Goal: Find contact information: Find contact information

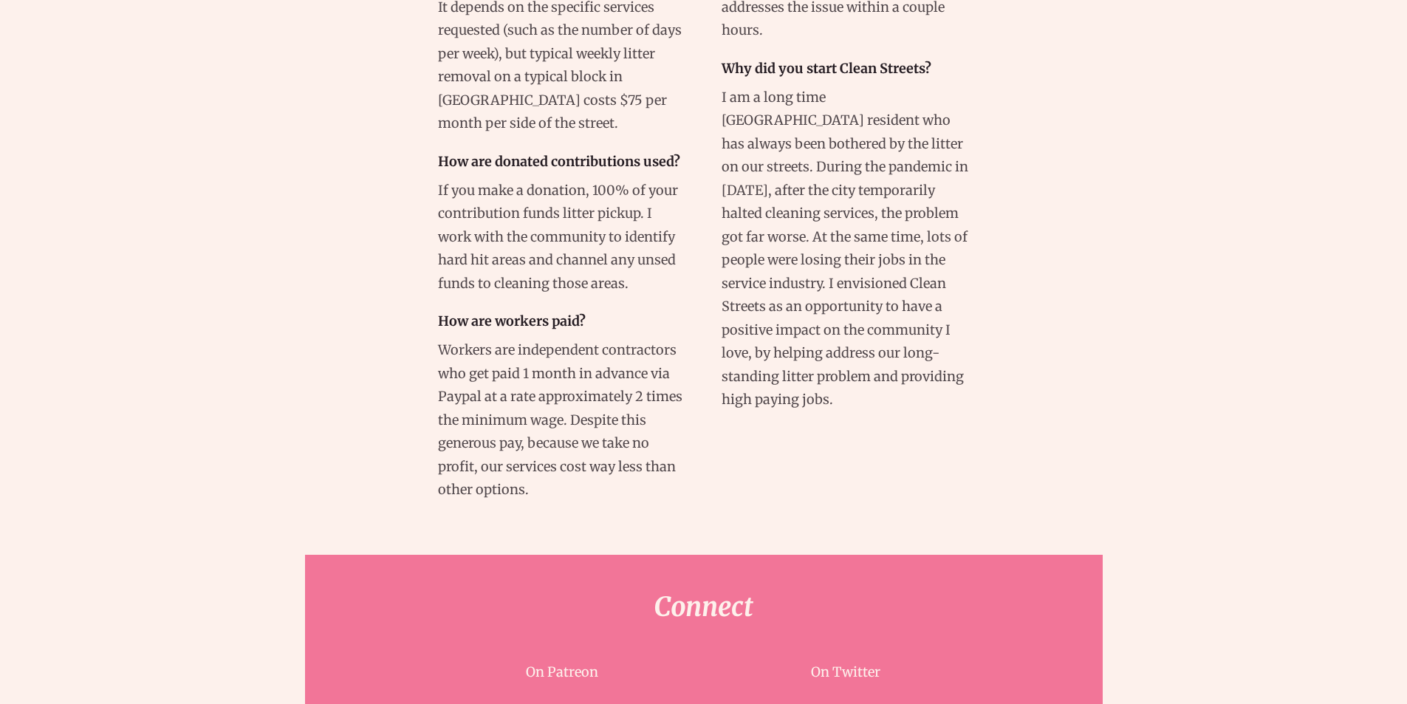
scroll to position [4360, 0]
click at [843, 703] on link "Email Us" at bounding box center [845, 711] width 57 height 17
click at [851, 703] on link "Email Us" at bounding box center [845, 711] width 57 height 17
click at [838, 662] on link "On Twitter" at bounding box center [845, 670] width 69 height 17
click at [849, 703] on link "Email Us" at bounding box center [845, 711] width 57 height 17
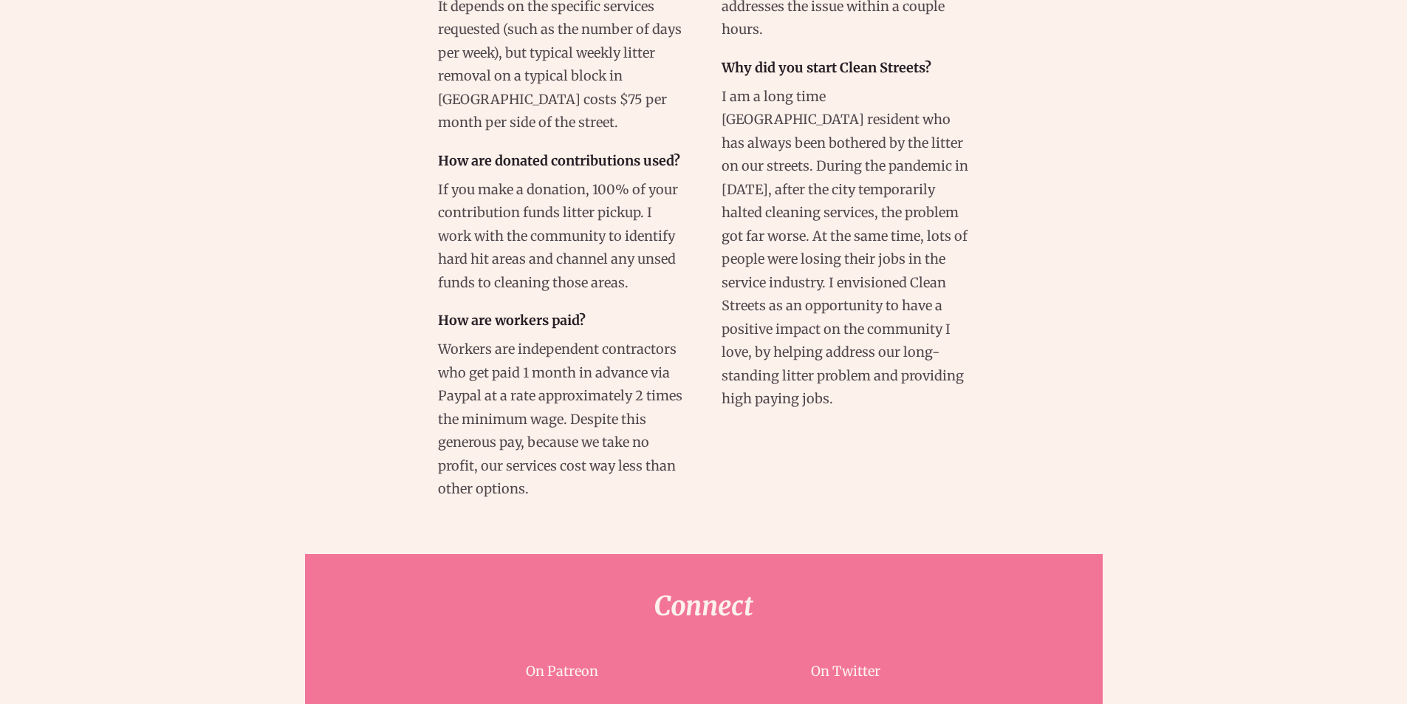
click at [849, 703] on link "Email Us" at bounding box center [845, 711] width 57 height 17
click at [846, 703] on link "Email Us" at bounding box center [845, 711] width 57 height 17
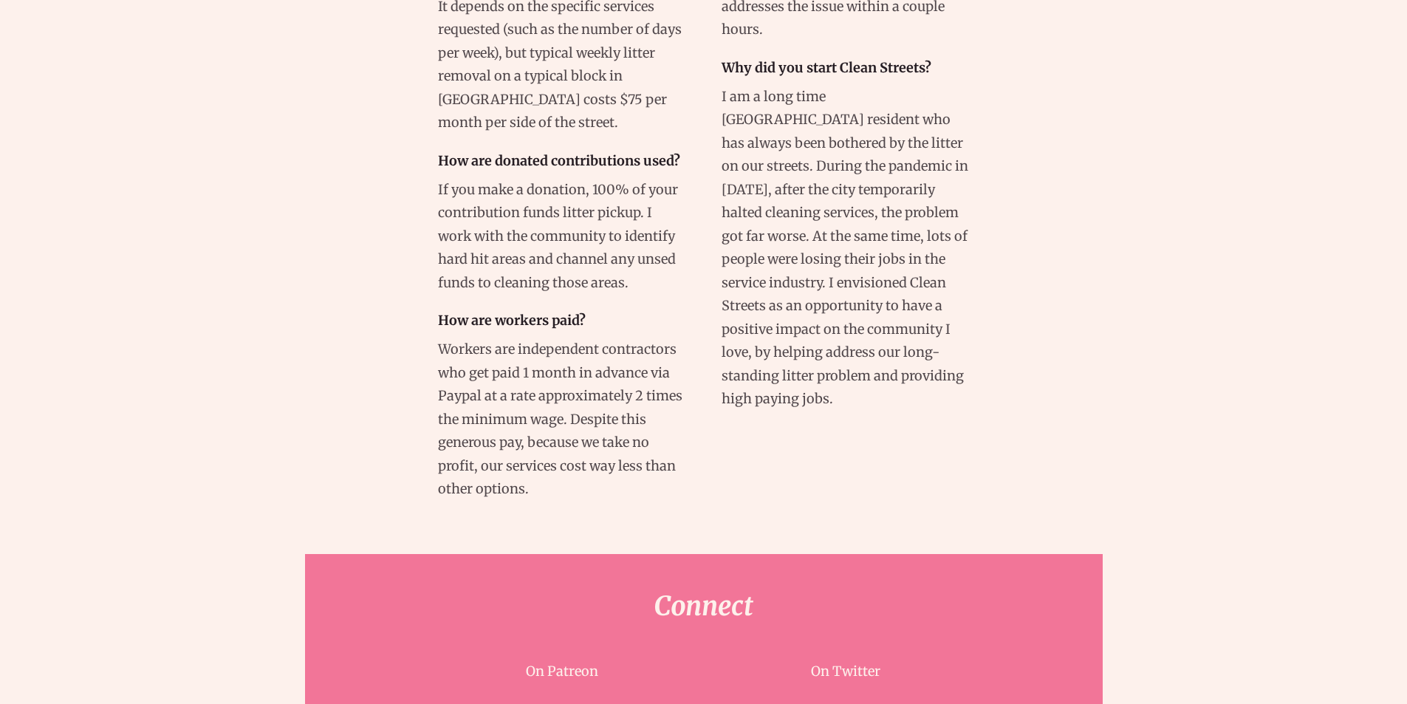
click at [846, 703] on link "Email Us" at bounding box center [845, 711] width 57 height 17
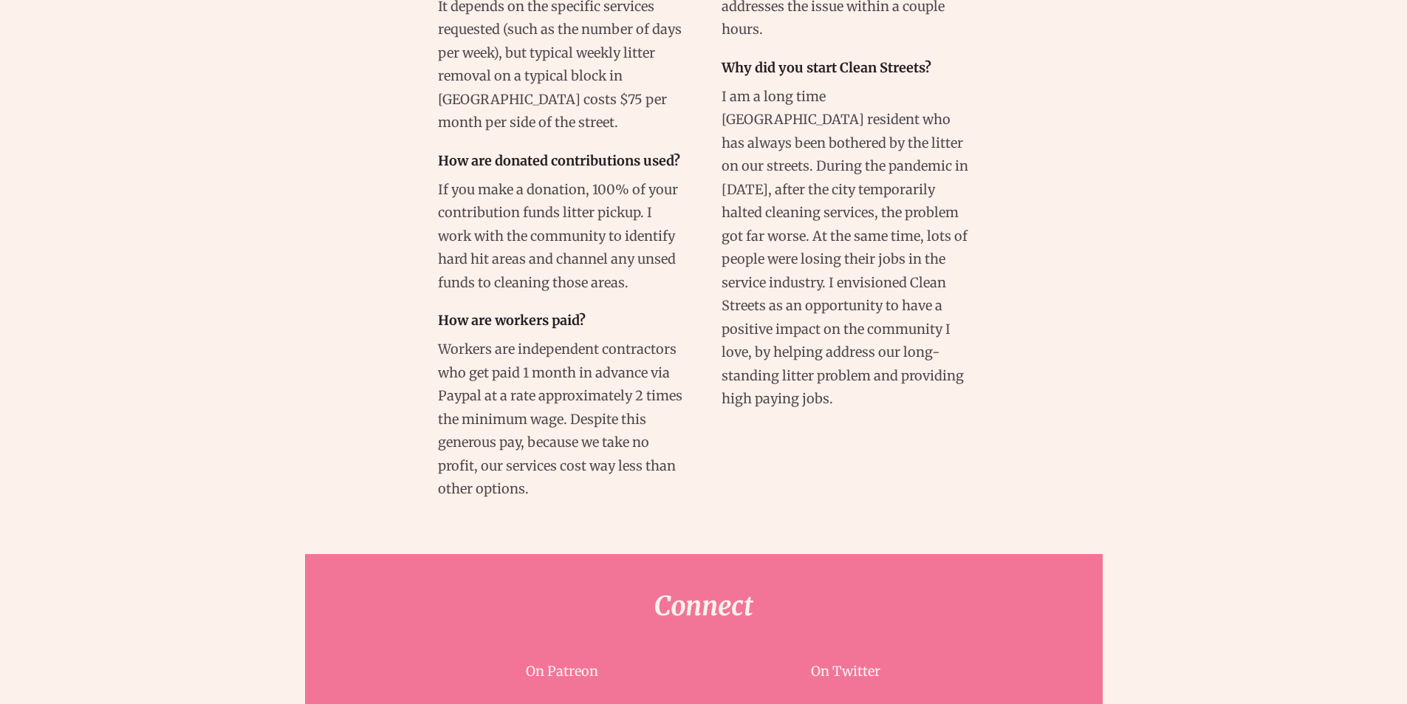
click at [849, 703] on link "Email Us" at bounding box center [845, 711] width 57 height 17
click at [848, 703] on link "Email Us" at bounding box center [845, 711] width 57 height 17
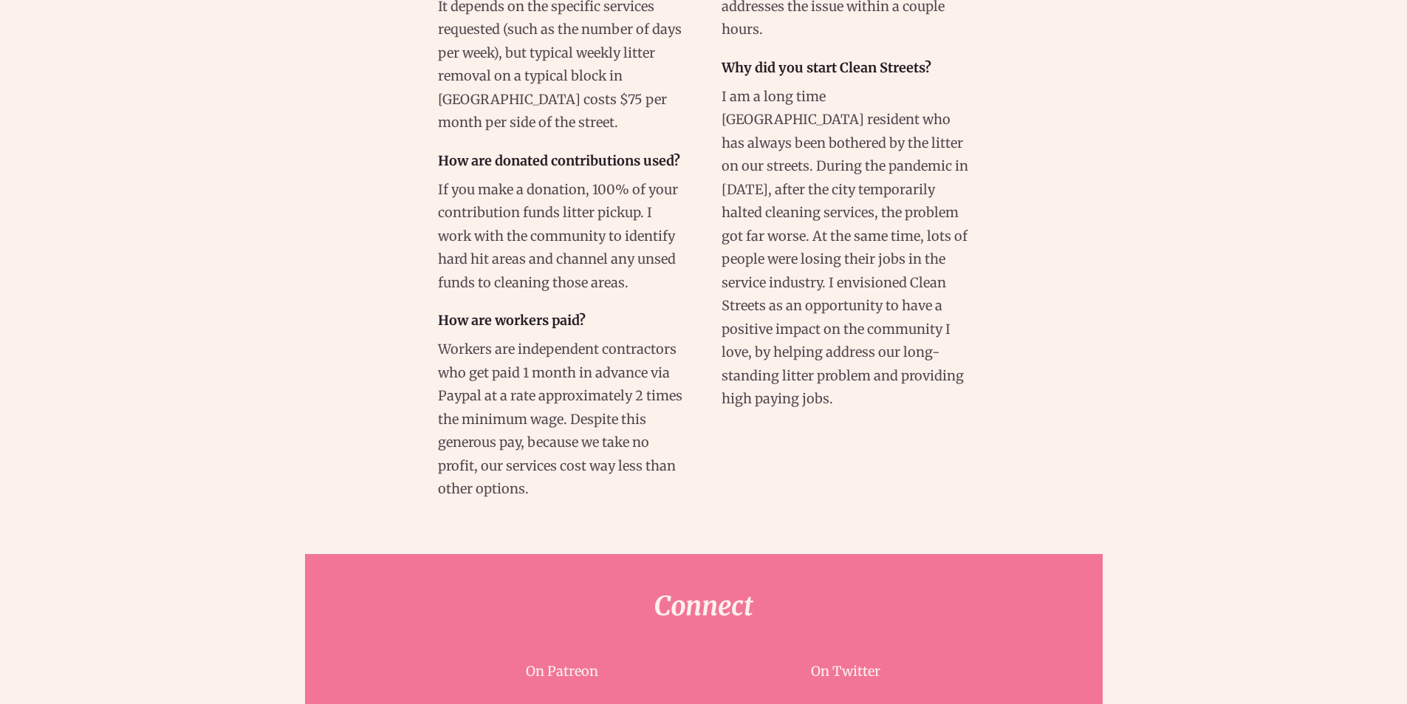
click at [848, 703] on link "Email Us" at bounding box center [845, 711] width 57 height 17
